Goal: Check status: Check status

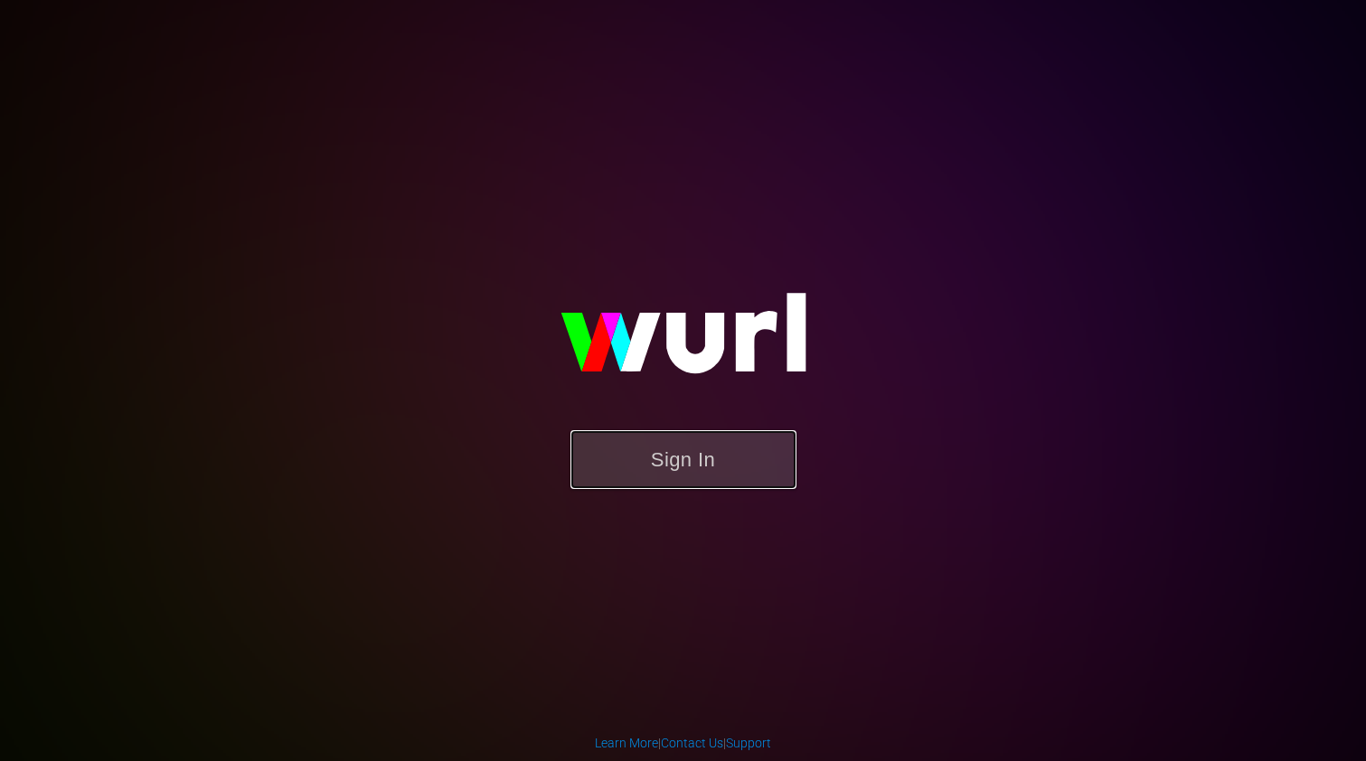
click at [753, 453] on button "Sign In" at bounding box center [684, 459] width 226 height 59
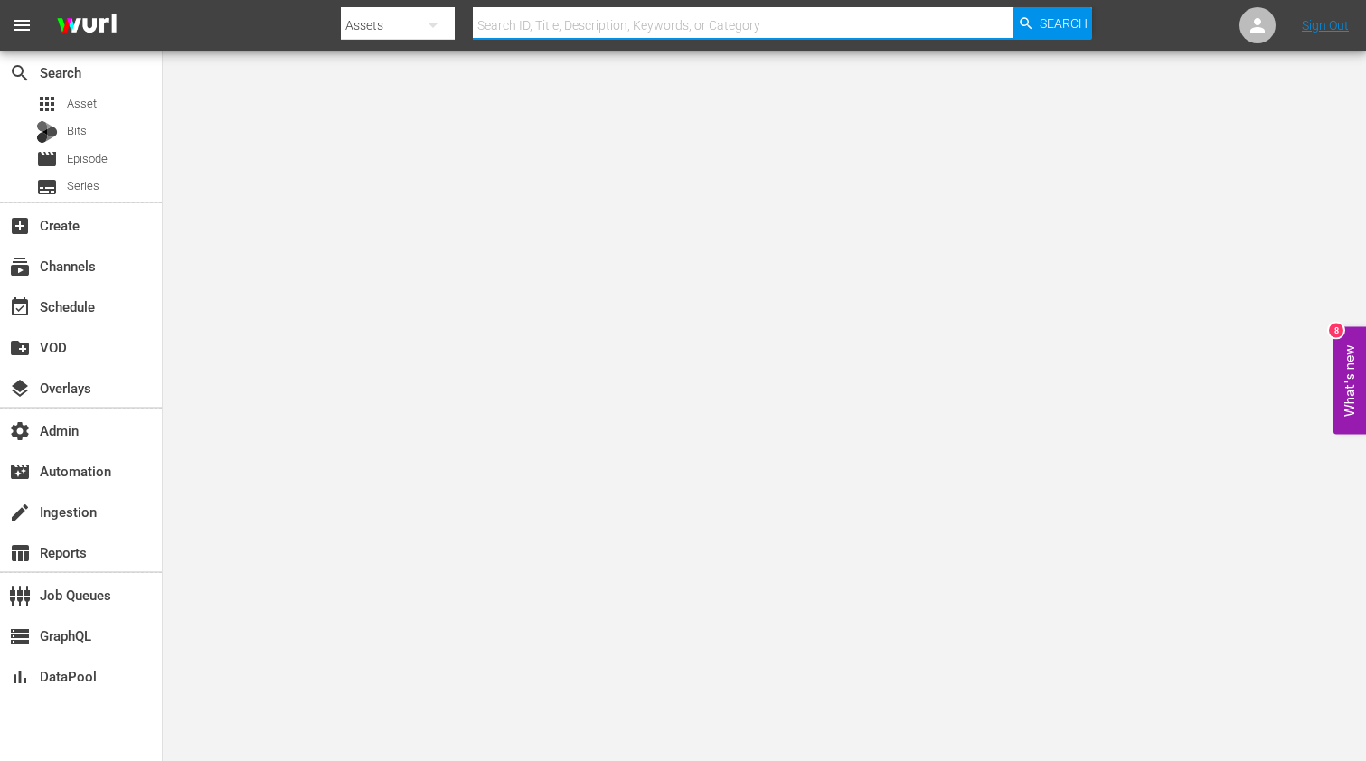
click at [571, 25] on input "text" at bounding box center [743, 25] width 540 height 43
paste input "79211228"
type input "79211228"
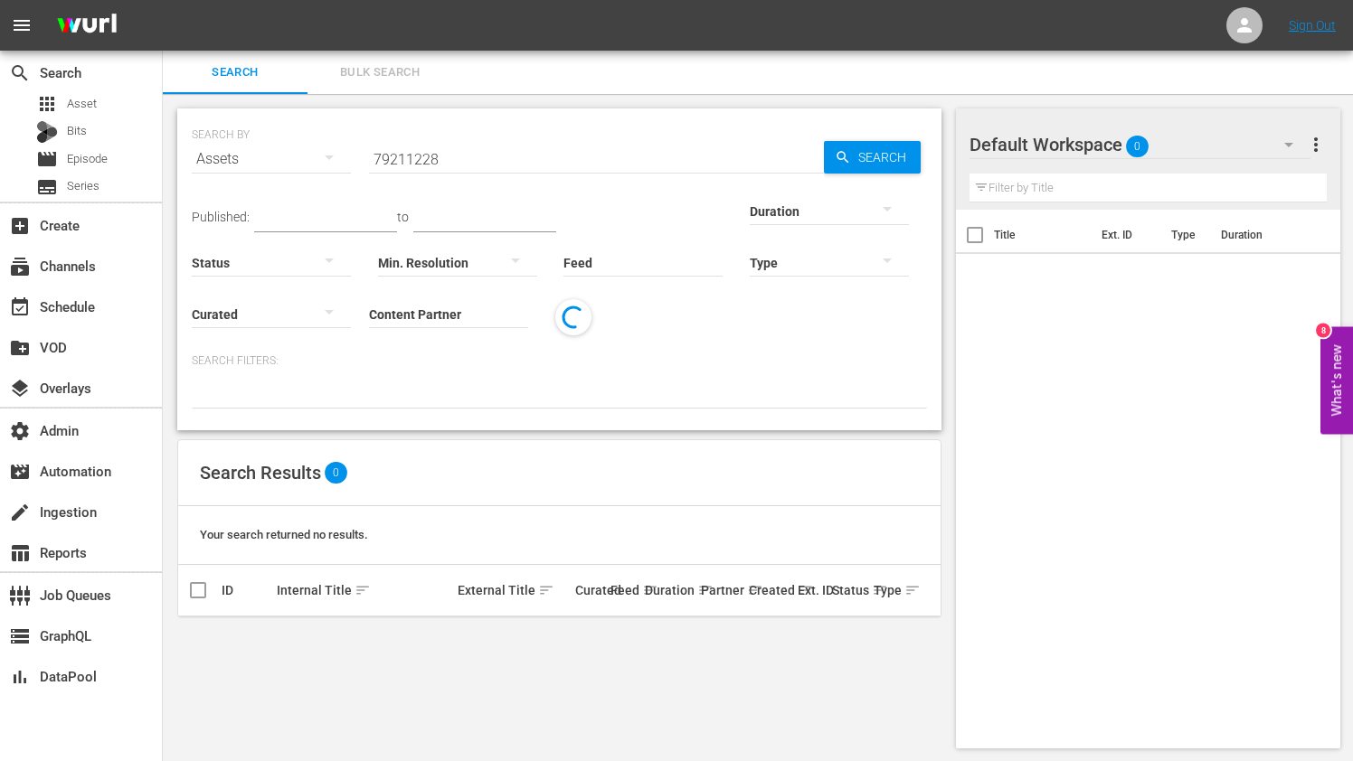
click at [302, 142] on div "Assets" at bounding box center [271, 159] width 159 height 51
click at [199, 299] on div "Bits" at bounding box center [250, 309] width 116 height 29
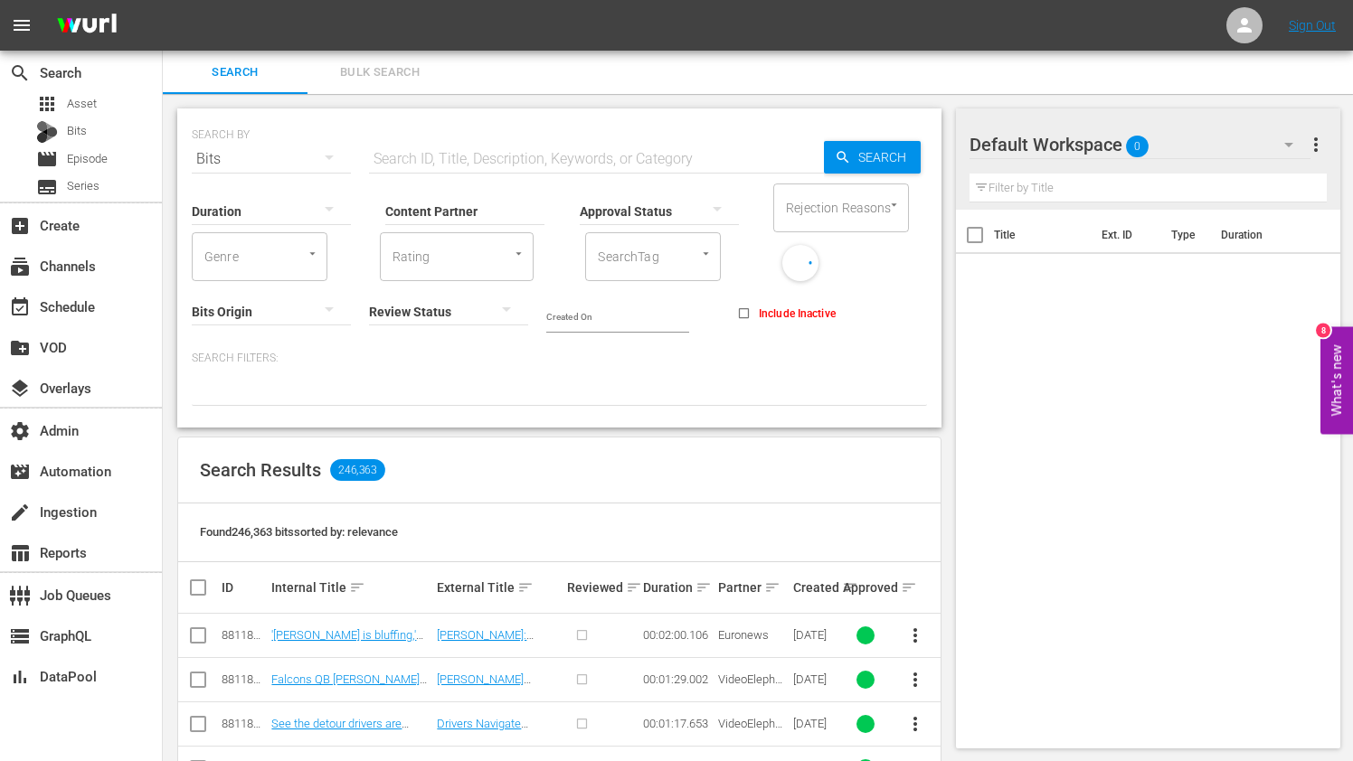
click at [693, 171] on div "Approval Status" at bounding box center [659, 199] width 159 height 65
click at [693, 163] on input "text" at bounding box center [596, 158] width 455 height 43
paste input "79211228"
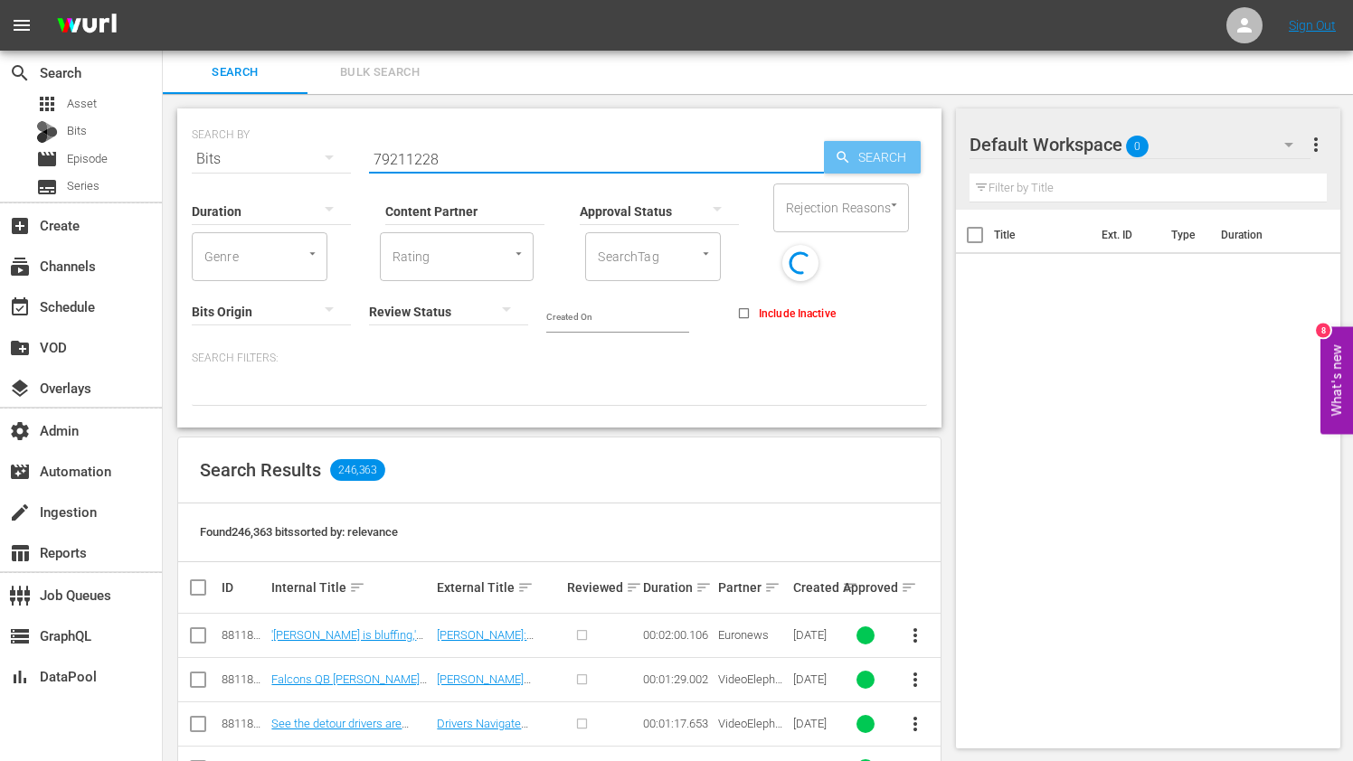
type input "79211228"
click at [853, 156] on span "Search" at bounding box center [886, 157] width 70 height 33
